Goal: Information Seeking & Learning: Learn about a topic

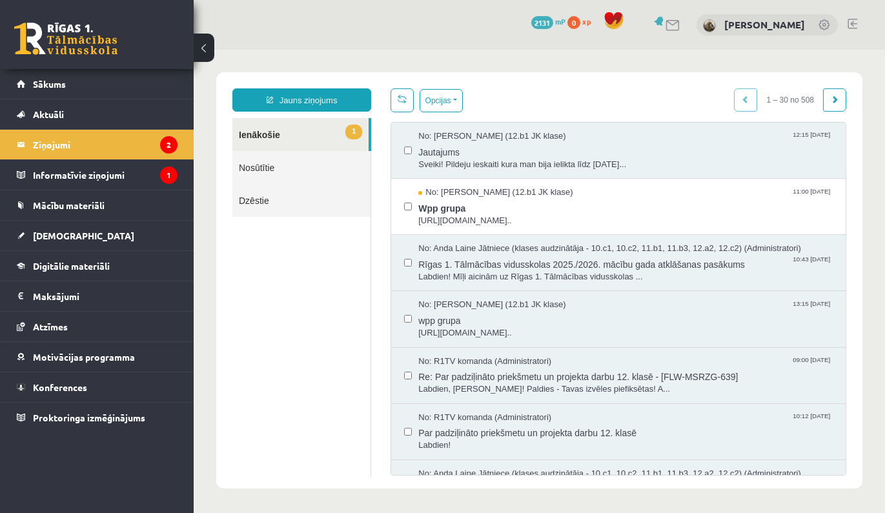
click at [88, 35] on link at bounding box center [65, 39] width 103 height 32
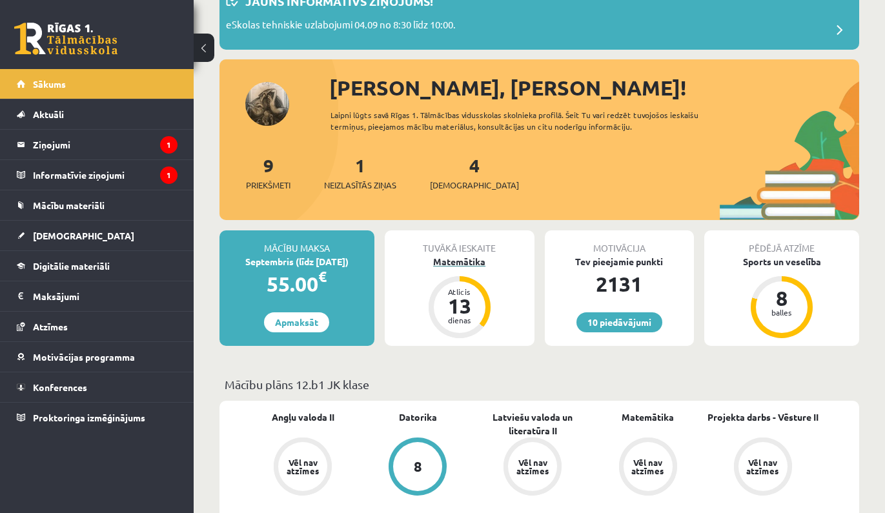
scroll to position [95, 0]
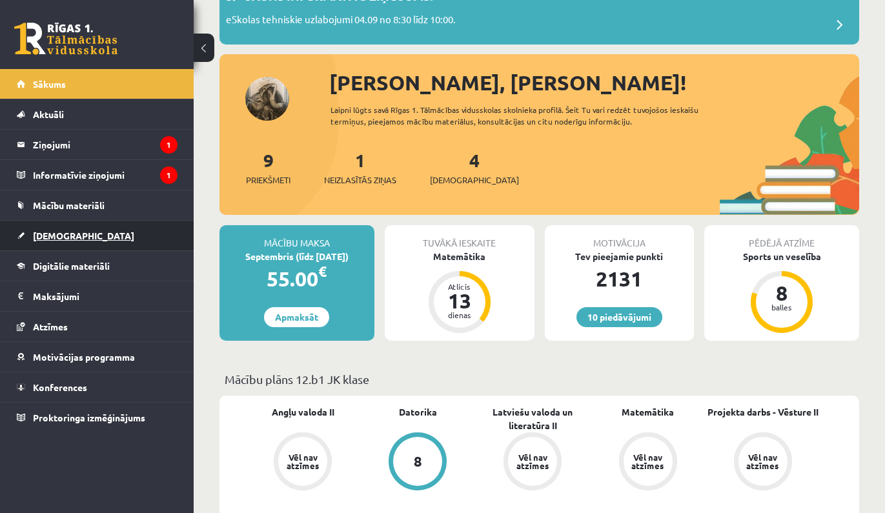
click at [120, 243] on link "[DEMOGRAPHIC_DATA]" at bounding box center [97, 236] width 161 height 30
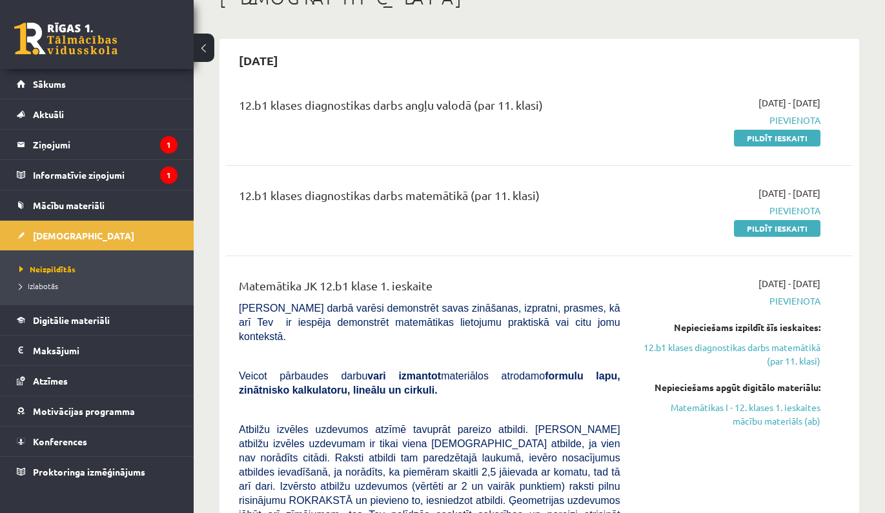
scroll to position [85, 0]
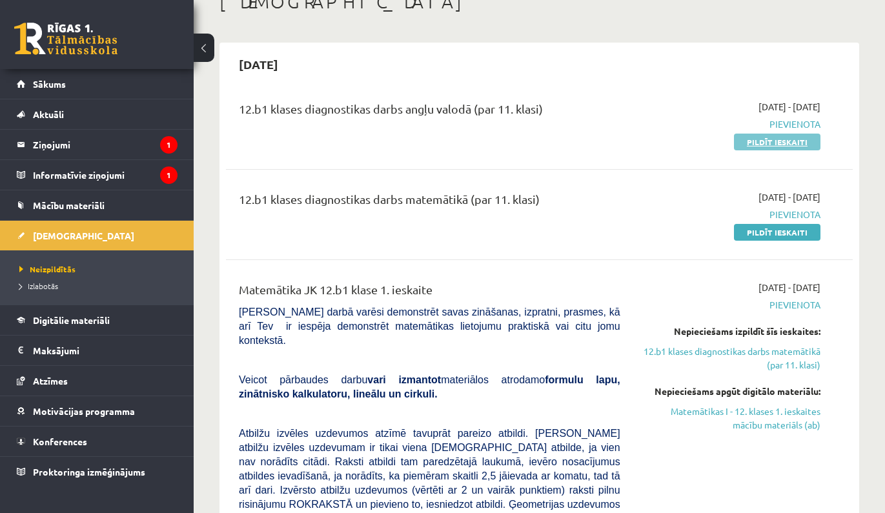
click at [796, 138] on link "Pildīt ieskaiti" at bounding box center [777, 142] width 86 height 17
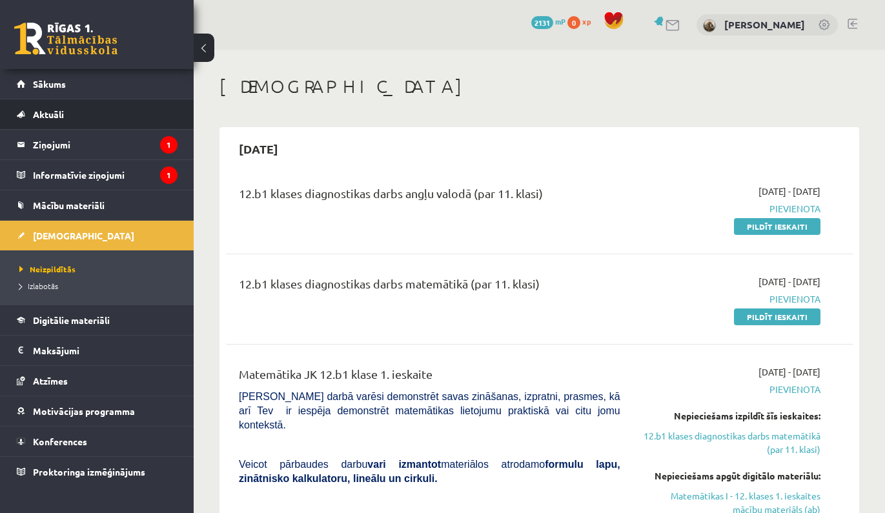
scroll to position [0, 0]
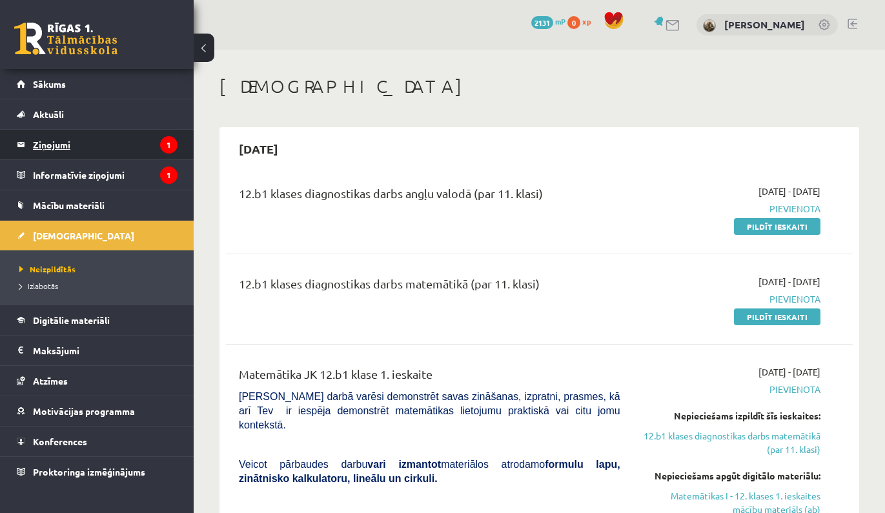
click at [124, 146] on legend "Ziņojumi 1" at bounding box center [105, 145] width 145 height 30
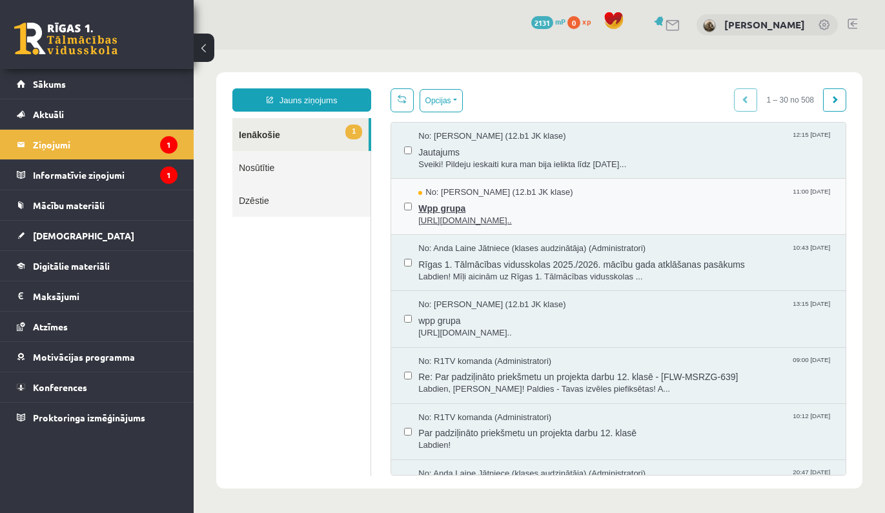
click at [631, 210] on span "Wpp grupa" at bounding box center [625, 207] width 414 height 16
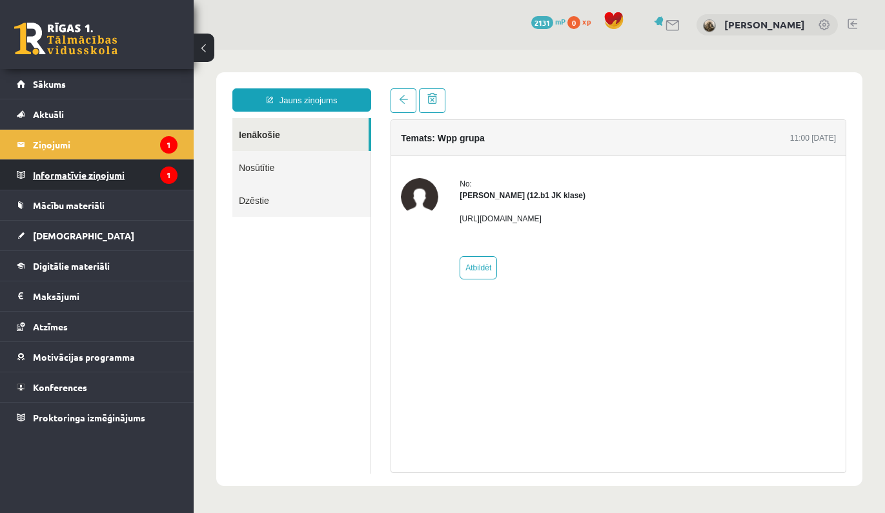
click at [139, 177] on legend "Informatīvie ziņojumi 1" at bounding box center [105, 175] width 145 height 30
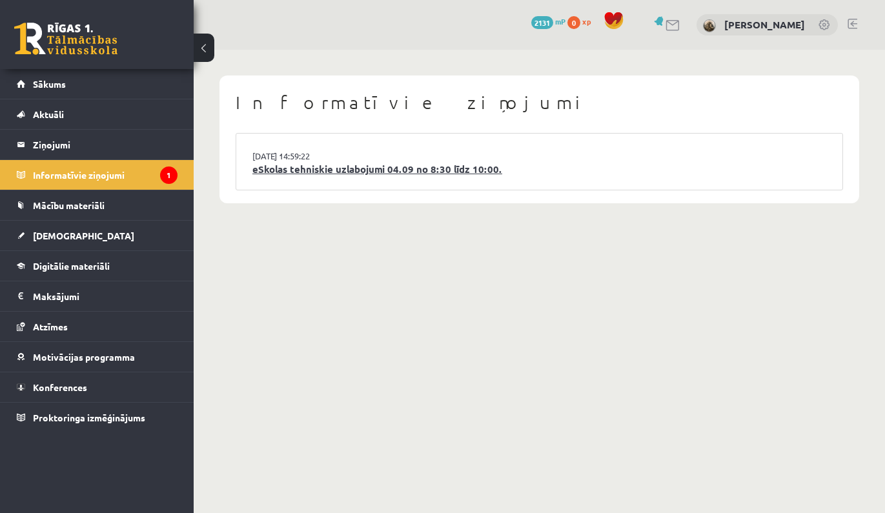
click at [295, 170] on link "eSkolas tehniskie uzlabojumi 04.09 no 8:30 līdz 10:00." at bounding box center [539, 169] width 574 height 15
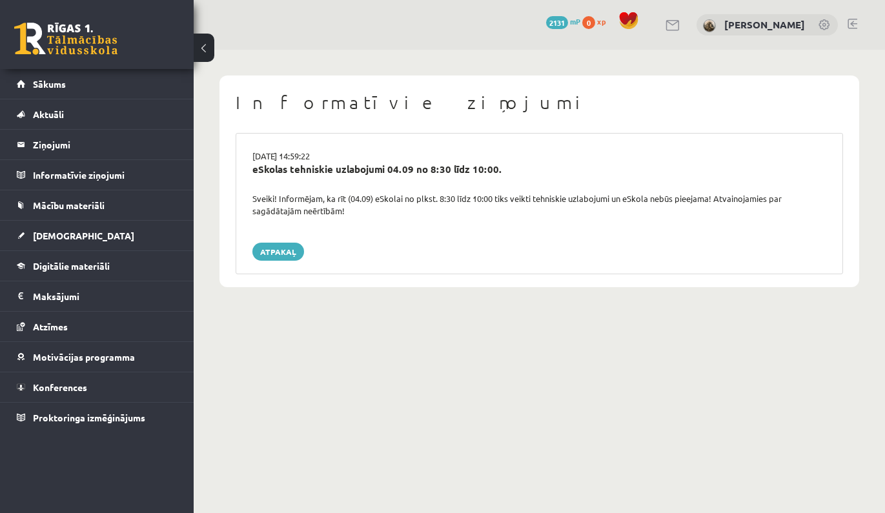
click at [98, 42] on link at bounding box center [65, 39] width 103 height 32
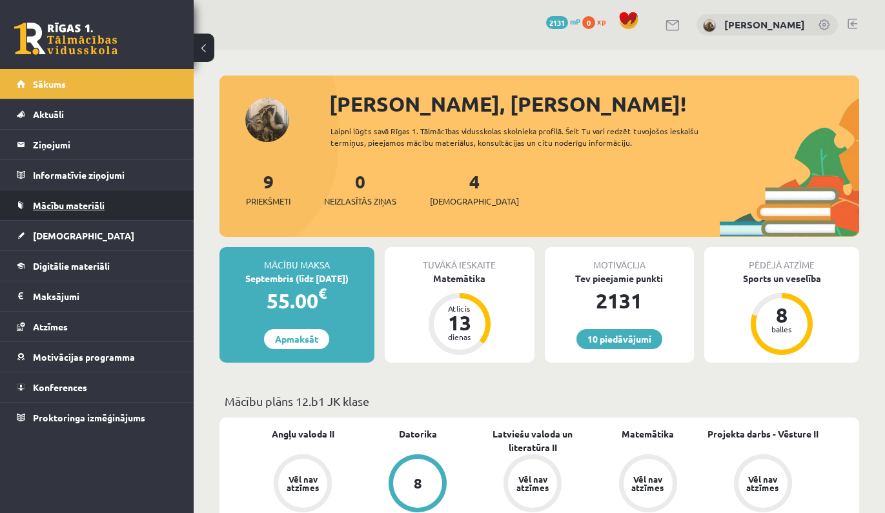
click at [163, 199] on link "Mācību materiāli" at bounding box center [97, 205] width 161 height 30
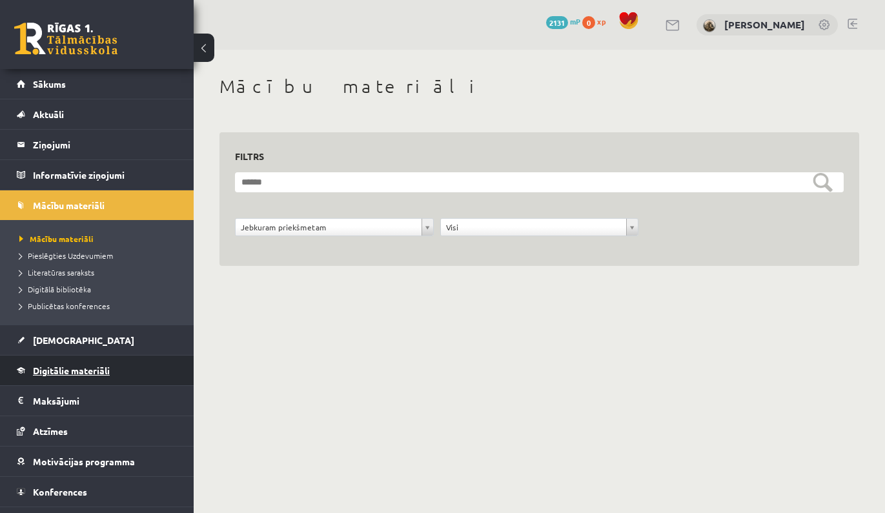
click at [111, 367] on link "Digitālie materiāli" at bounding box center [97, 371] width 161 height 30
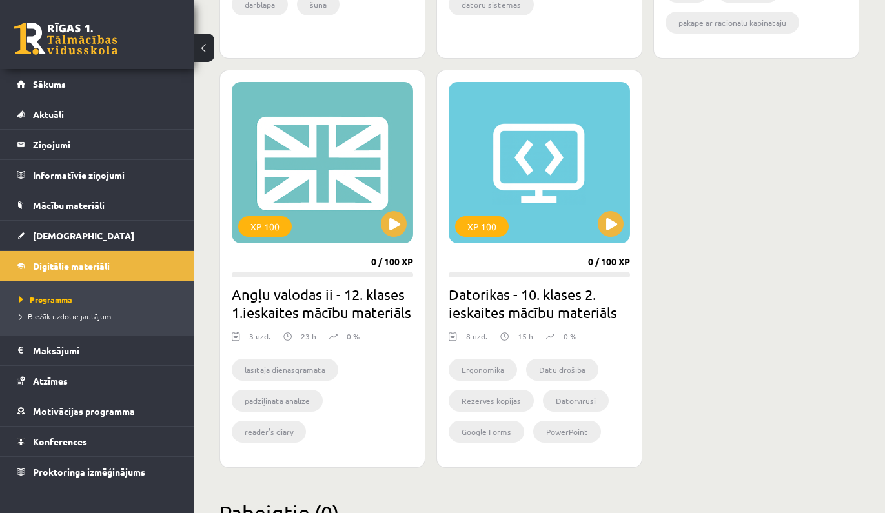
scroll to position [1138, 0]
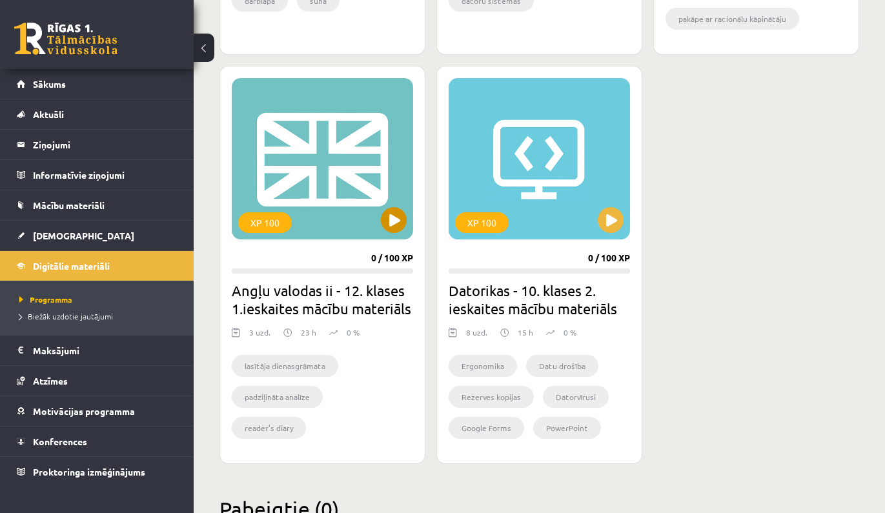
click at [400, 223] on button at bounding box center [394, 220] width 26 height 26
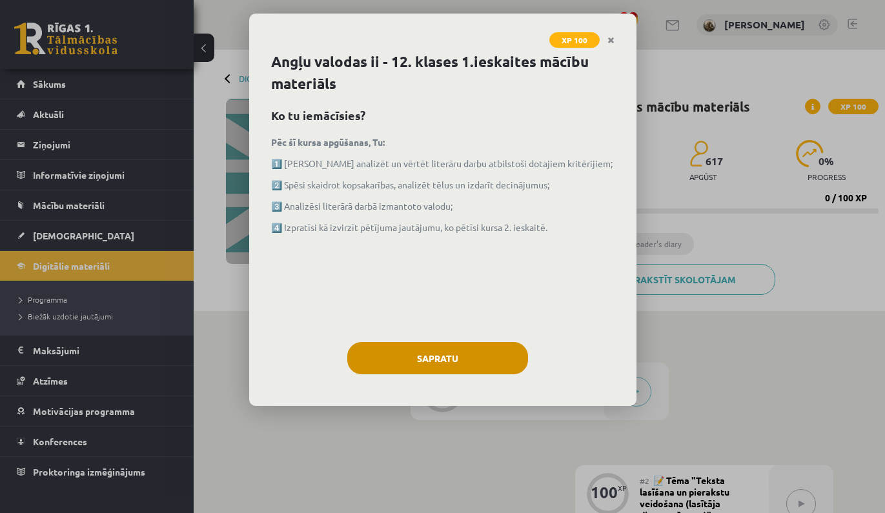
click at [424, 363] on button "Sapratu" at bounding box center [437, 358] width 181 height 32
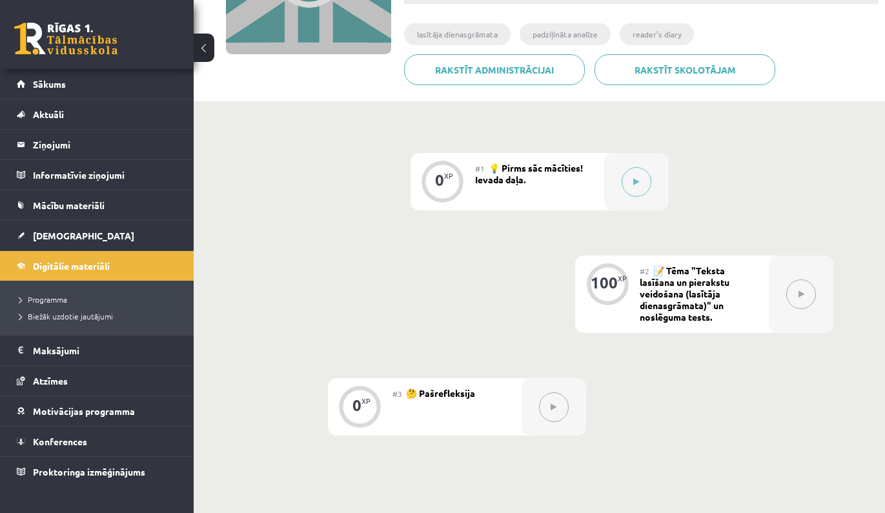
scroll to position [210, 0]
click at [622, 180] on button at bounding box center [636, 182] width 30 height 30
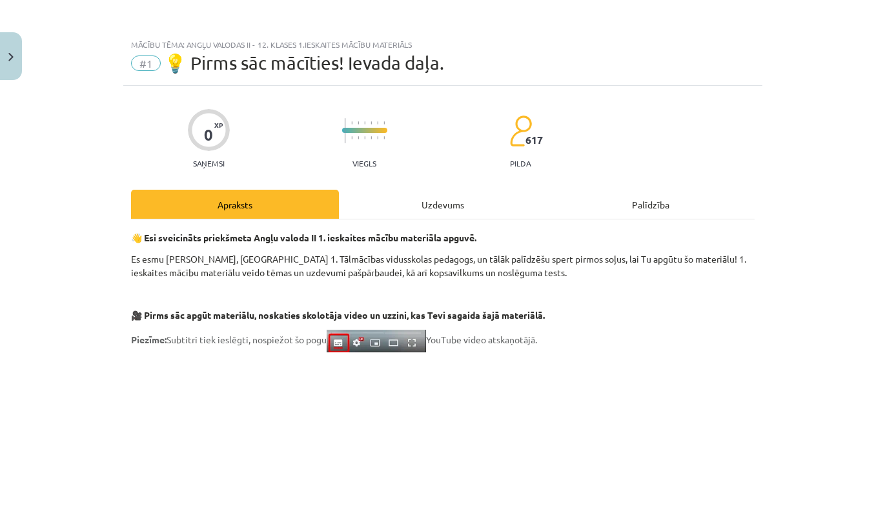
click at [472, 206] on div "Uzdevums" at bounding box center [443, 204] width 208 height 29
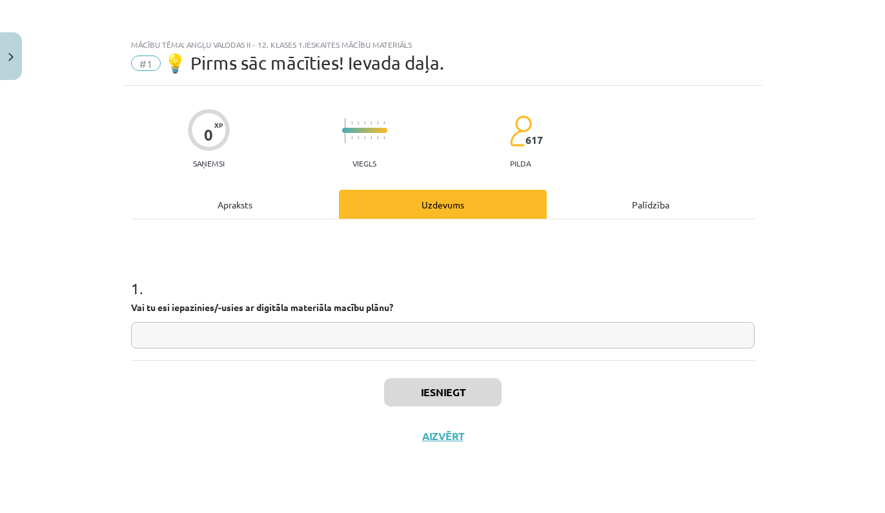
scroll to position [0, 0]
click at [281, 191] on div "Apraksts" at bounding box center [235, 204] width 208 height 29
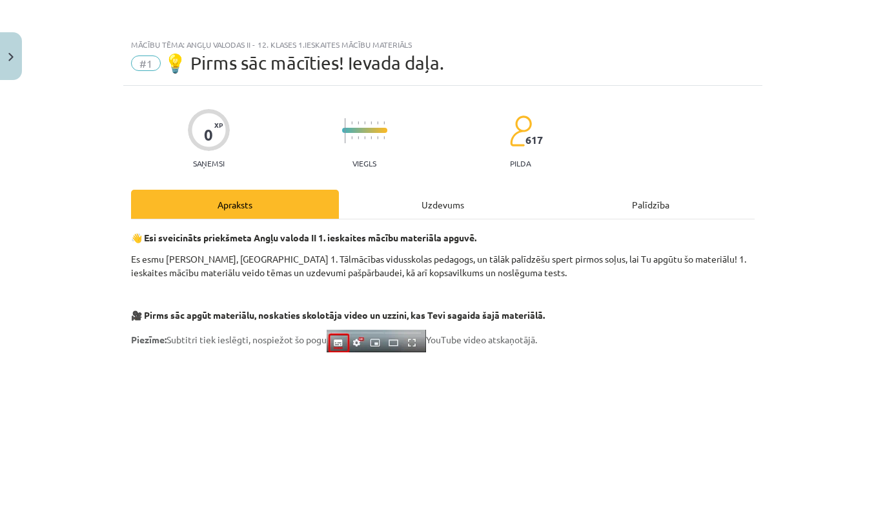
click at [436, 206] on div "Uzdevums" at bounding box center [443, 204] width 208 height 29
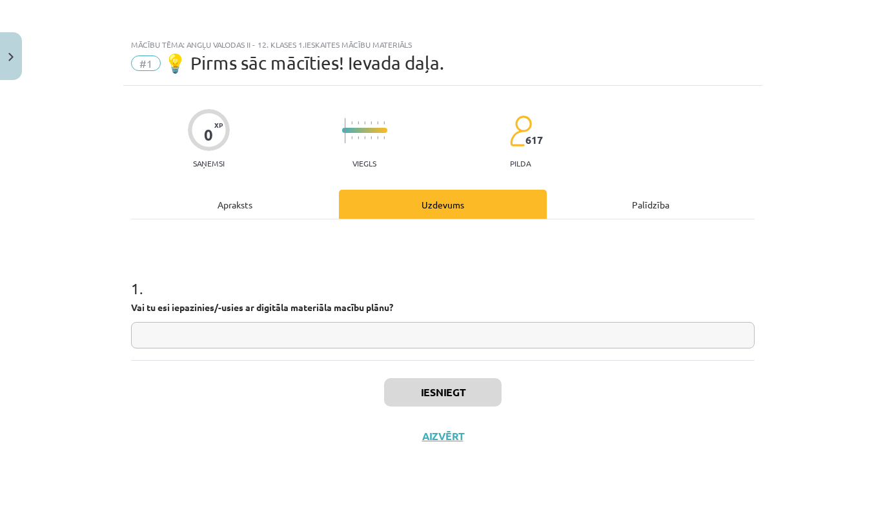
click at [340, 329] on input "text" at bounding box center [442, 335] width 623 height 26
type input "*****"
drag, startPoint x: 235, startPoint y: 204, endPoint x: 236, endPoint y: 197, distance: 7.1
click at [235, 204] on div "Apraksts" at bounding box center [235, 204] width 208 height 29
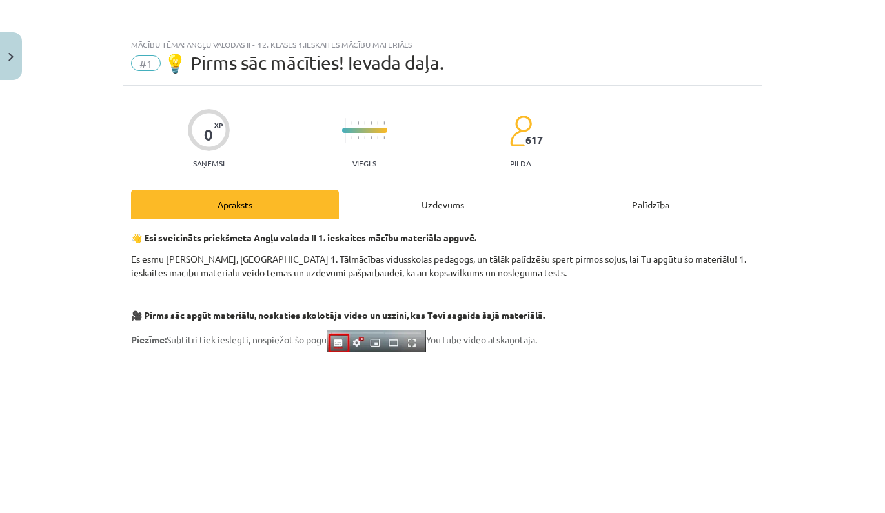
scroll to position [-1, 0]
click at [439, 212] on div "Uzdevums" at bounding box center [443, 204] width 208 height 29
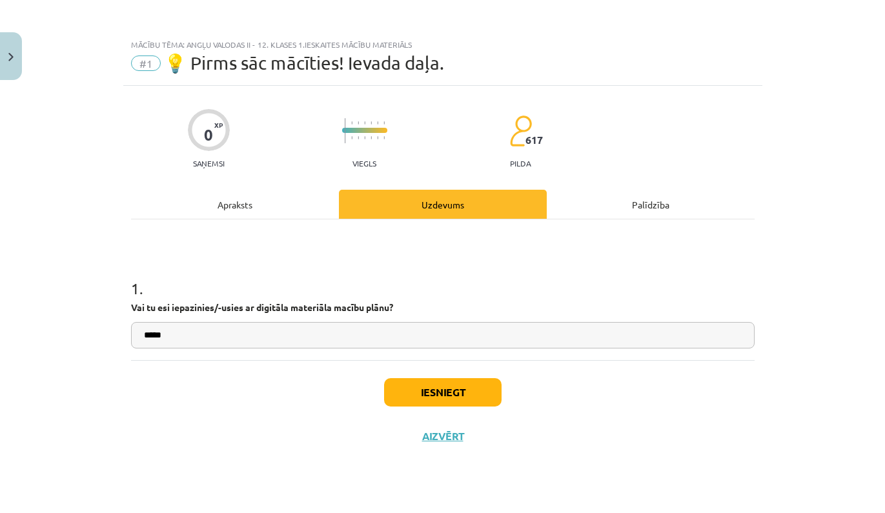
scroll to position [0, 0]
click at [423, 403] on button "Iesniegt" at bounding box center [442, 392] width 117 height 28
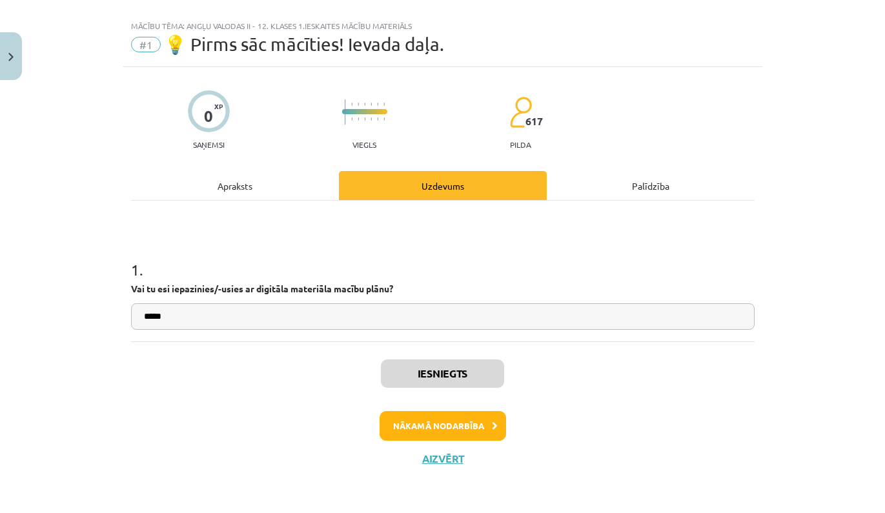
click at [447, 427] on button "Nākamā nodarbība" at bounding box center [442, 426] width 126 height 30
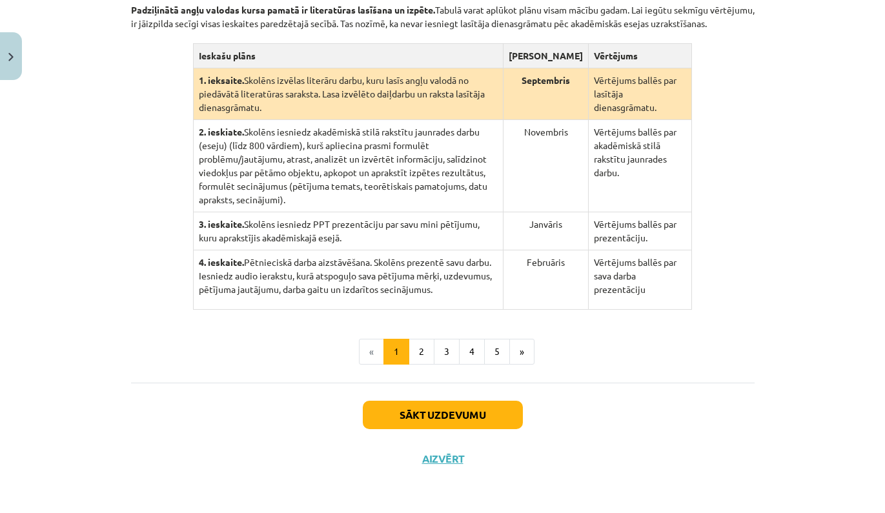
scroll to position [337, 0]
click at [427, 365] on button "2" at bounding box center [421, 352] width 26 height 26
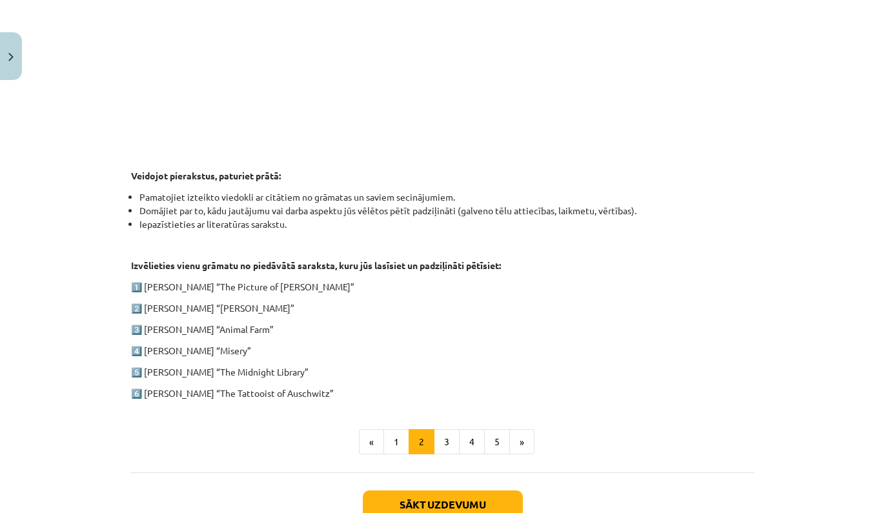
scroll to position [526, 0]
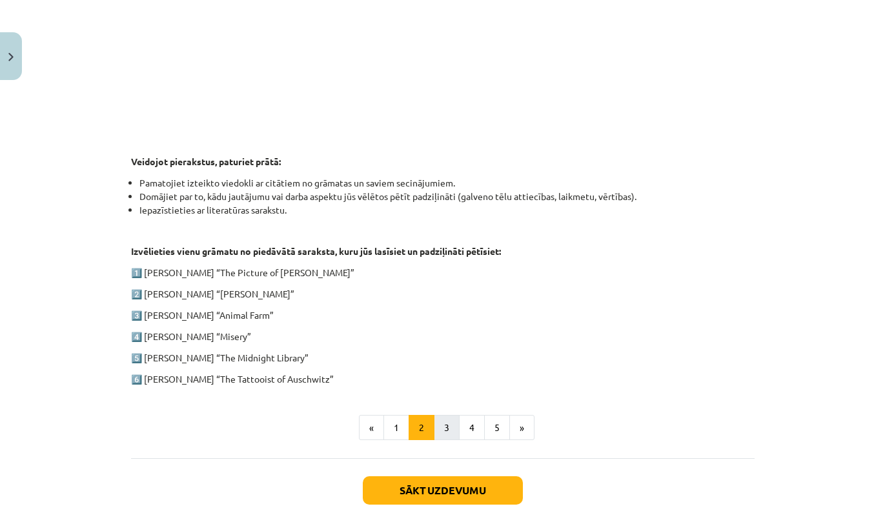
click at [450, 431] on button "3" at bounding box center [447, 428] width 26 height 26
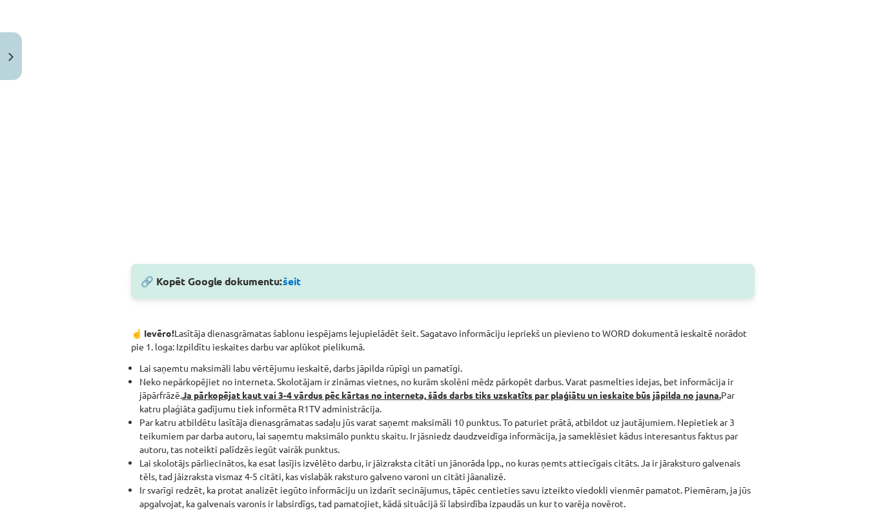
scroll to position [288, 0]
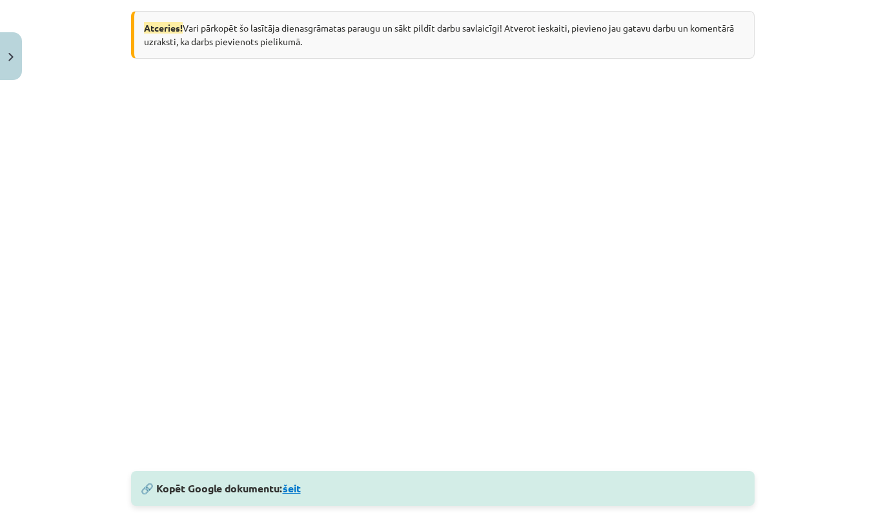
click at [299, 490] on link "šeit" at bounding box center [292, 488] width 18 height 14
